Goal: Information Seeking & Learning: Find specific fact

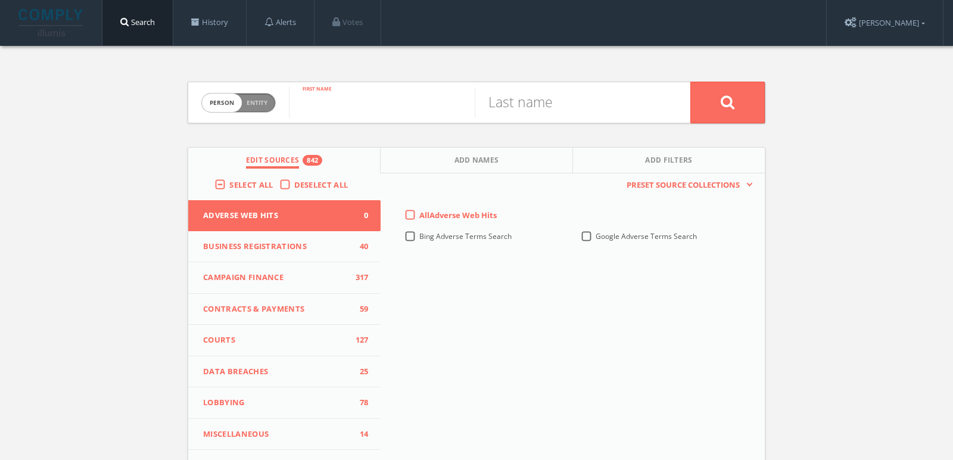
click at [346, 104] on input "text" at bounding box center [382, 102] width 186 height 31
paste input "Quamdeen Ayopo "Ayo" Dosunmu"
click at [449, 107] on input "Quamdeen Ayopo "Ayo" Dosunmu" at bounding box center [382, 102] width 186 height 31
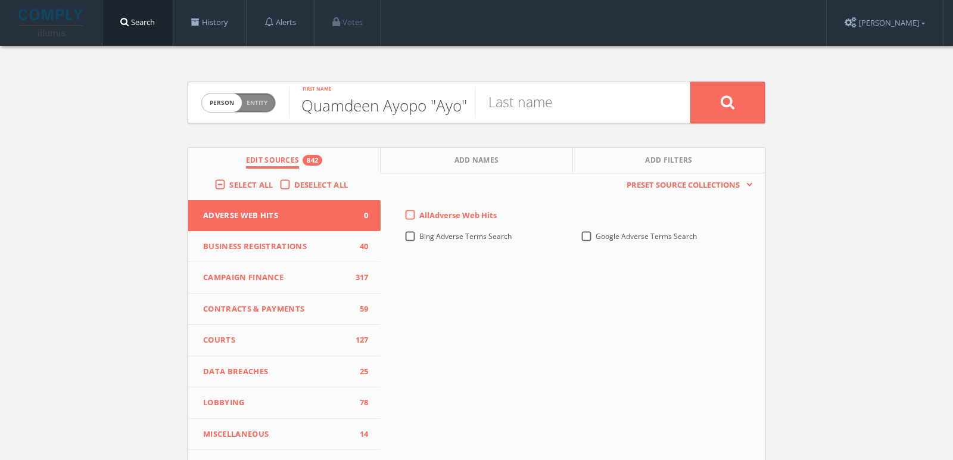
scroll to position [0, 0]
type input "Quamdeen Ayopo "Ayo""
click at [523, 110] on input "text" at bounding box center [568, 102] width 186 height 31
paste input "Dosunmu"
type input "Dosunmu"
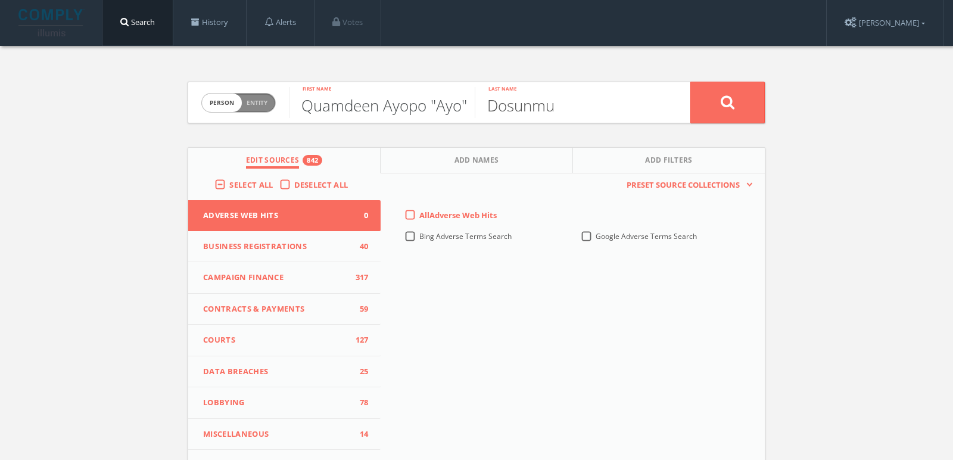
drag, startPoint x: 467, startPoint y: 110, endPoint x: 428, endPoint y: 108, distance: 39.3
click at [428, 108] on input "Quamdeen Ayopo "Ayo"" at bounding box center [382, 102] width 186 height 31
type input "Quamdeen [PERSON_NAME]"
click at [251, 184] on span "Select All" at bounding box center [250, 184] width 43 height 11
click at [0, 0] on input "Select All" at bounding box center [0, 0] width 0 height 0
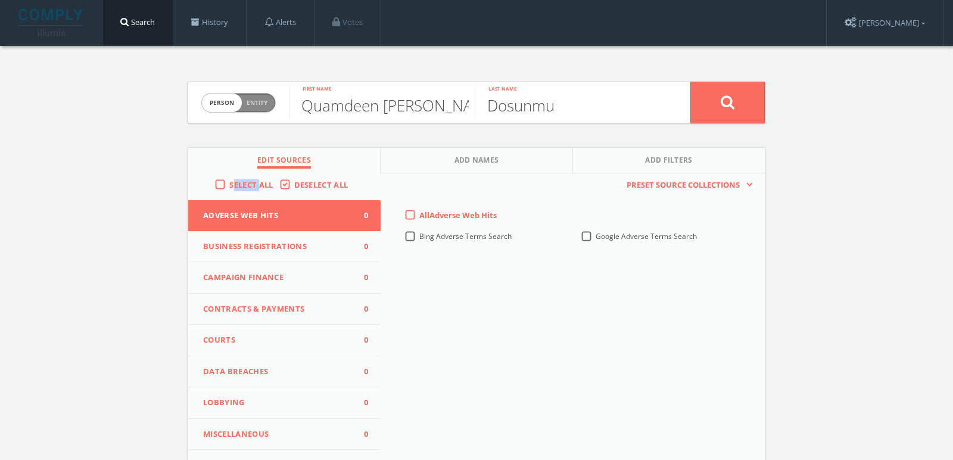
click at [251, 184] on span "Select All" at bounding box center [250, 184] width 43 height 11
click at [0, 0] on input "Select All" at bounding box center [0, 0] width 0 height 0
click at [449, 158] on button "Add Names" at bounding box center [477, 161] width 192 height 26
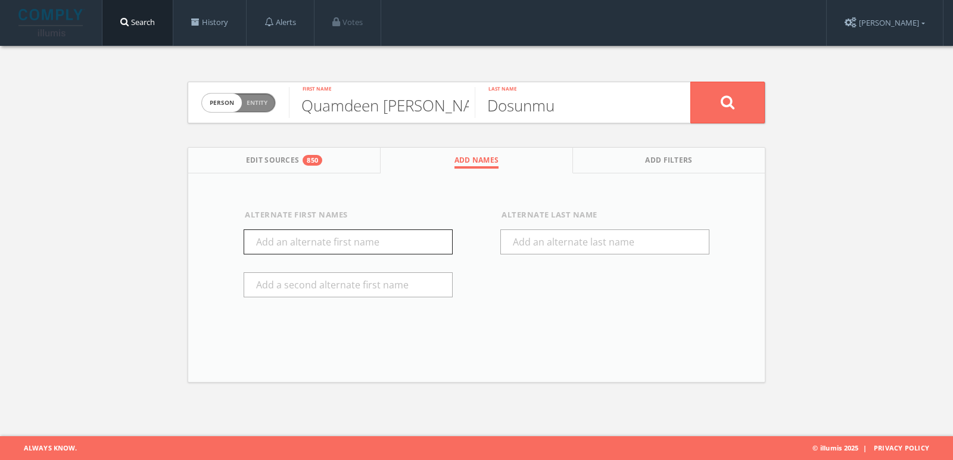
click at [384, 249] on input "text" at bounding box center [348, 241] width 209 height 25
type input "Ayo"
click at [747, 104] on button at bounding box center [727, 103] width 74 height 42
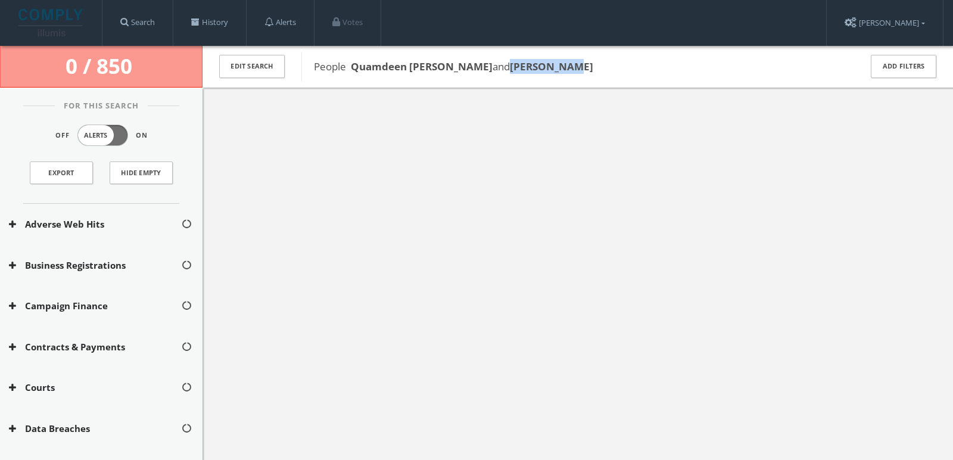
drag, startPoint x: 597, startPoint y: 67, endPoint x: 515, endPoint y: 67, distance: 81.6
click at [515, 67] on span "People Quamdeen [PERSON_NAME] and [PERSON_NAME]" at bounding box center [579, 66] width 531 height 15
copy b "[PERSON_NAME]"
